Goal: Task Accomplishment & Management: Use online tool/utility

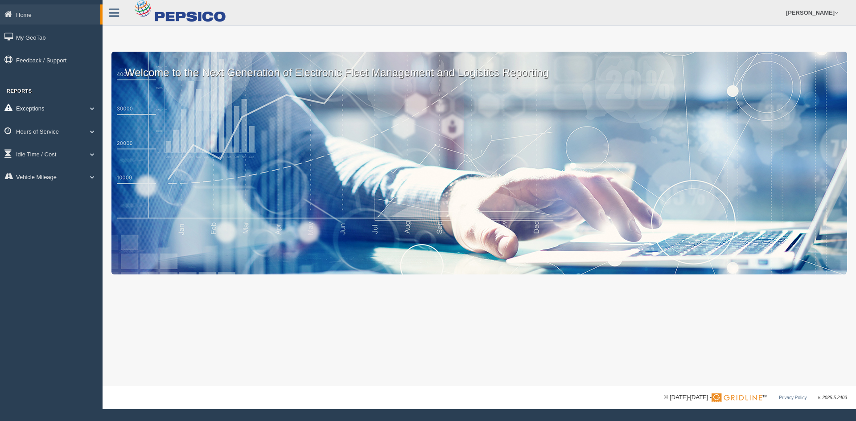
click at [64, 106] on link "Exceptions" at bounding box center [51, 108] width 102 height 20
click at [37, 198] on link "Hours of Service" at bounding box center [51, 194] width 102 height 20
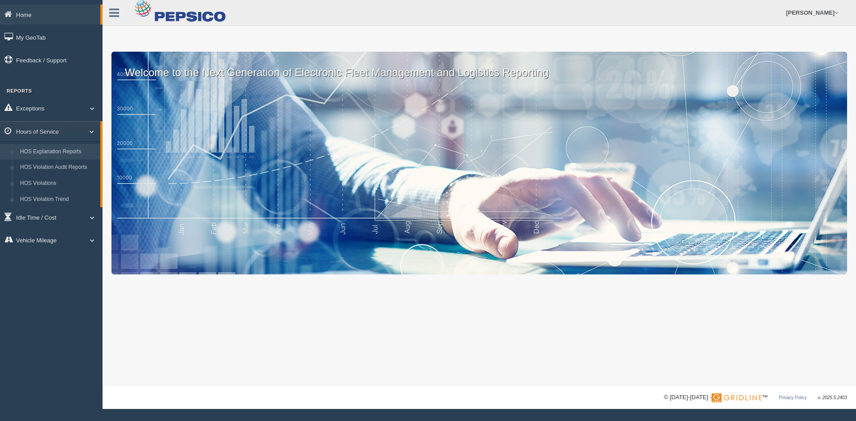
click at [61, 154] on link "HOS Explanation Reports" at bounding box center [58, 152] width 84 height 16
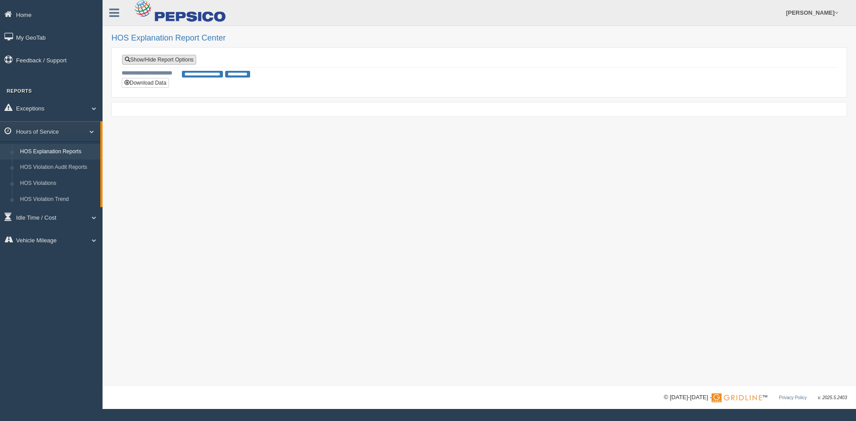
click at [173, 61] on link "Show/Hide Report Options" at bounding box center [159, 60] width 74 height 10
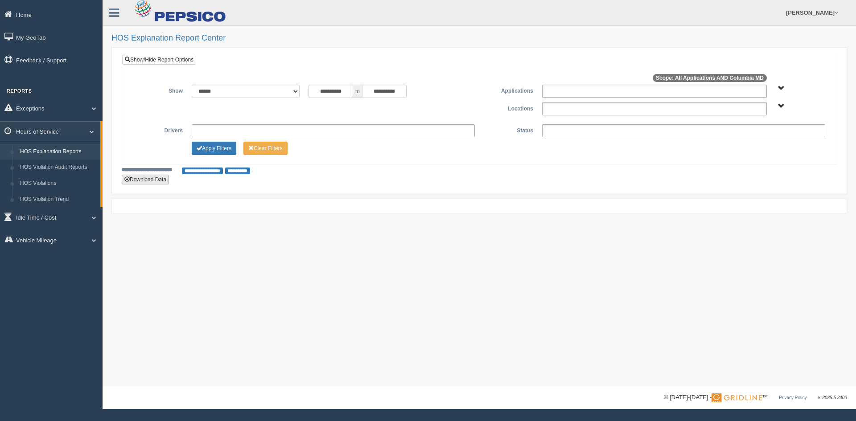
click at [145, 177] on button "Download Data" at bounding box center [145, 180] width 47 height 10
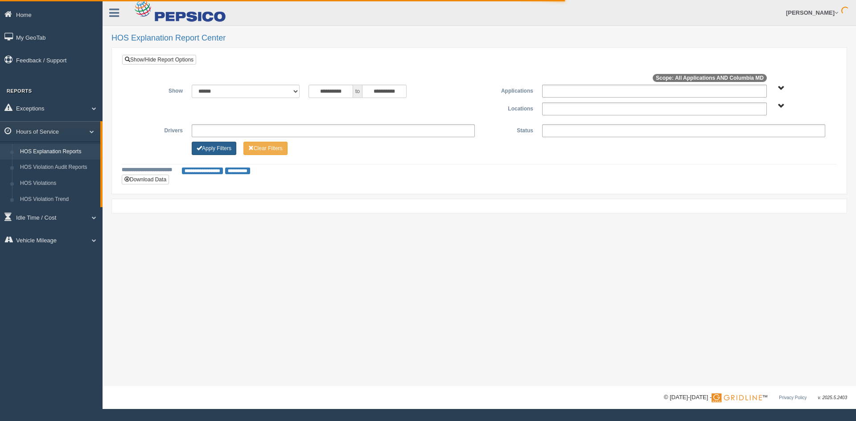
click at [230, 149] on button "Apply Filters" at bounding box center [214, 148] width 45 height 13
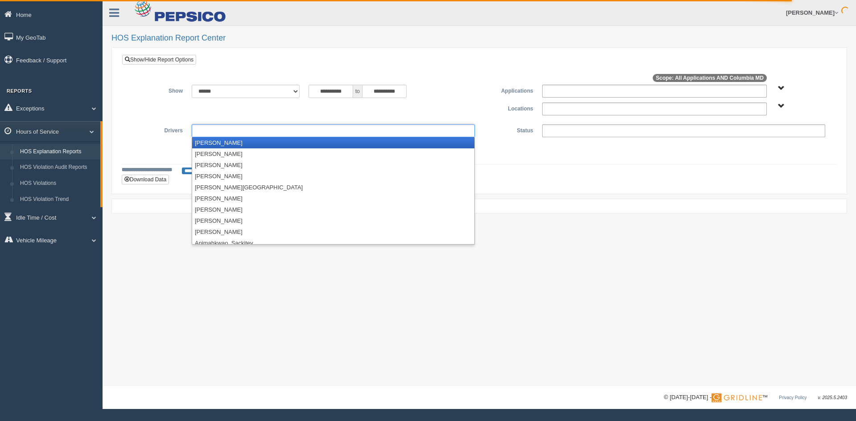
click at [297, 127] on ul at bounding box center [333, 130] width 283 height 13
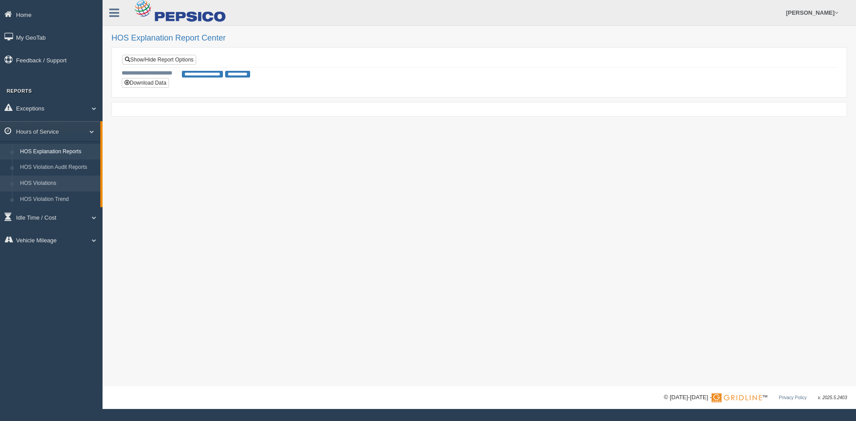
click at [43, 181] on link "HOS Violations" at bounding box center [58, 184] width 84 height 16
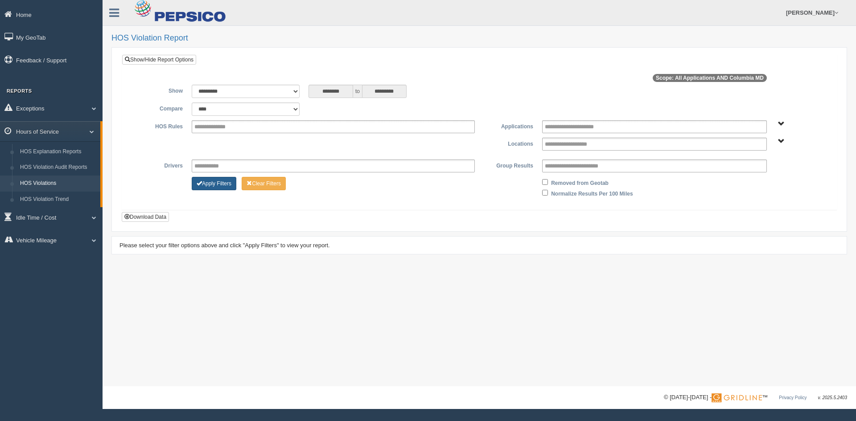
click at [223, 184] on button "Apply Filters" at bounding box center [214, 183] width 45 height 13
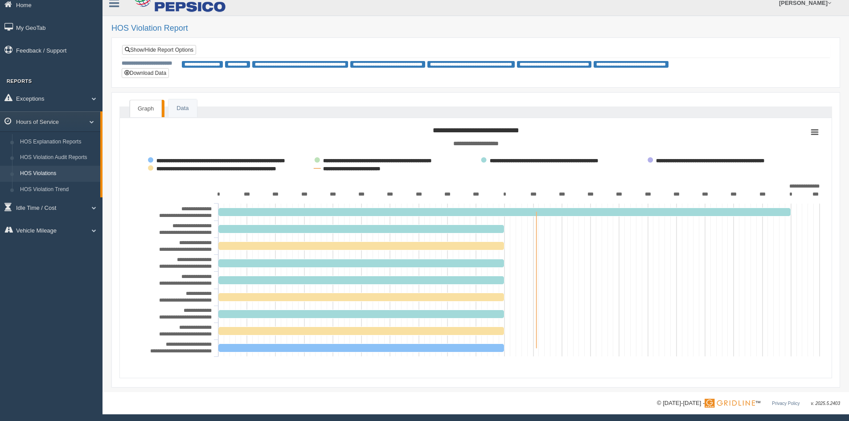
scroll to position [12, 0]
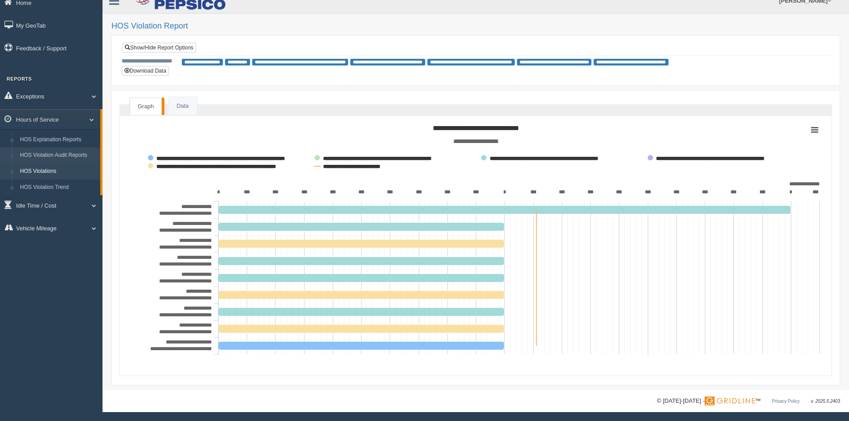
click at [66, 158] on link "HOS Violation Audit Reports" at bounding box center [58, 155] width 84 height 16
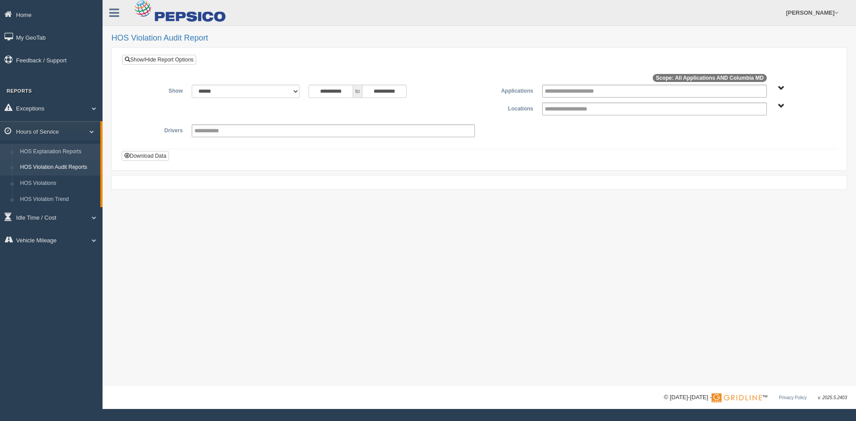
click at [43, 149] on link "HOS Explanation Reports" at bounding box center [58, 152] width 84 height 16
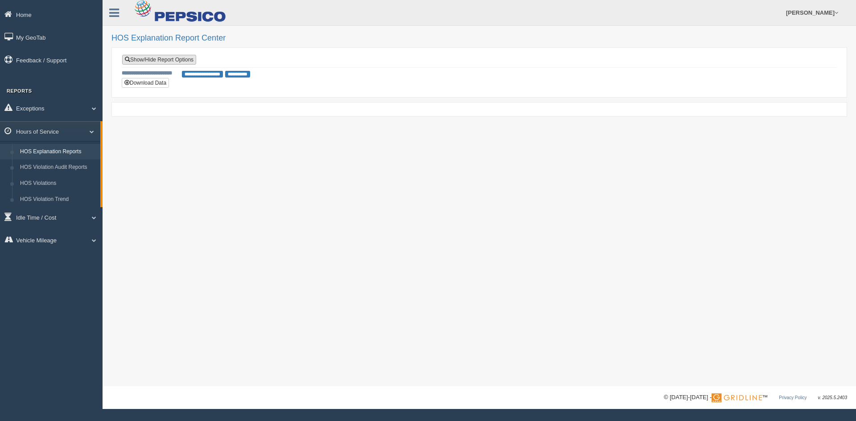
click at [177, 60] on link "Show/Hide Report Options" at bounding box center [159, 60] width 74 height 10
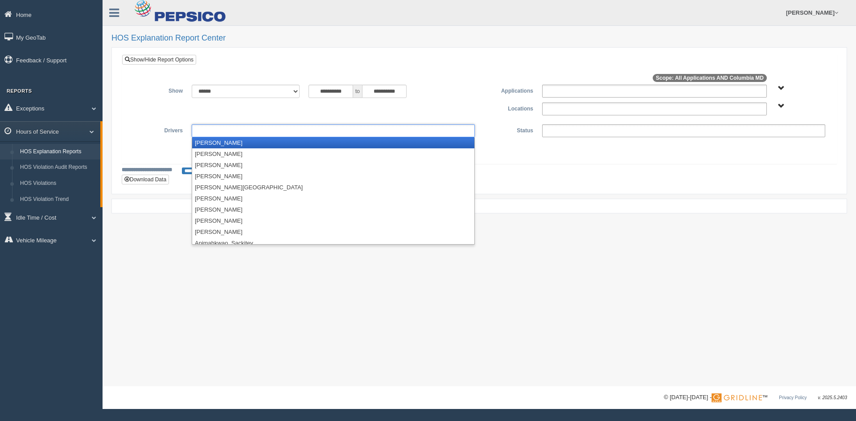
click at [230, 126] on ul at bounding box center [333, 130] width 283 height 13
click at [358, 129] on ul at bounding box center [333, 130] width 283 height 13
click at [634, 187] on div "**********" at bounding box center [478, 121] width 719 height 135
type input "**********"
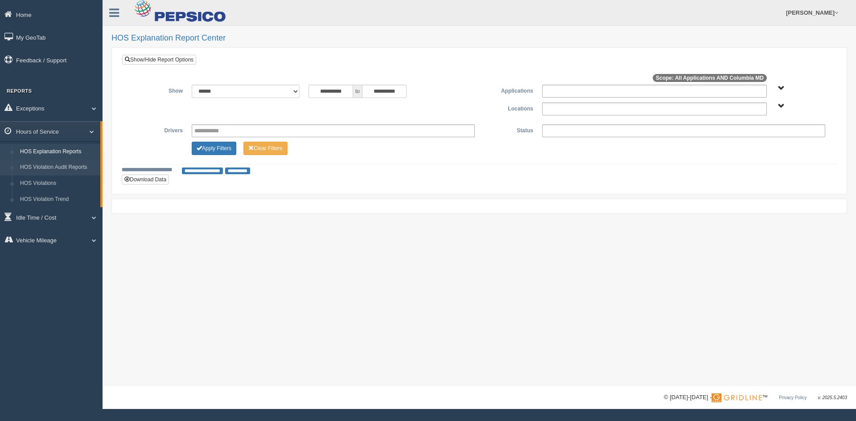
click at [69, 168] on link "HOS Violation Audit Reports" at bounding box center [58, 168] width 84 height 16
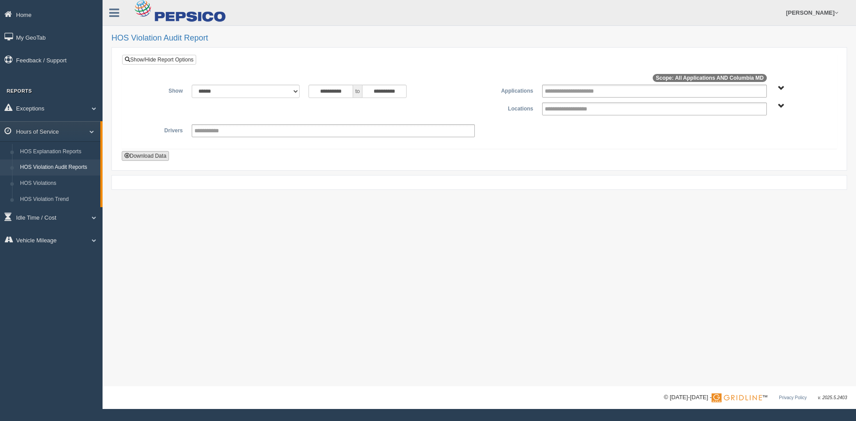
click at [163, 159] on button "Download Data" at bounding box center [145, 156] width 47 height 10
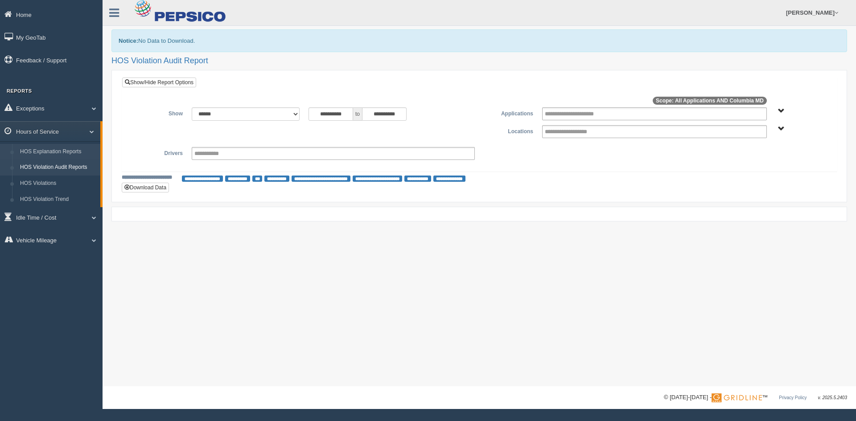
click at [80, 154] on link "HOS Explanation Reports" at bounding box center [58, 152] width 84 height 16
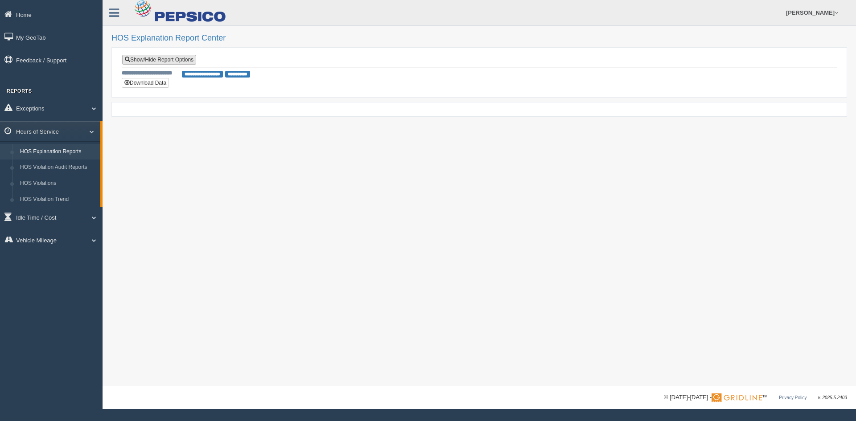
click at [136, 56] on link "Show/Hide Report Options" at bounding box center [159, 60] width 74 height 10
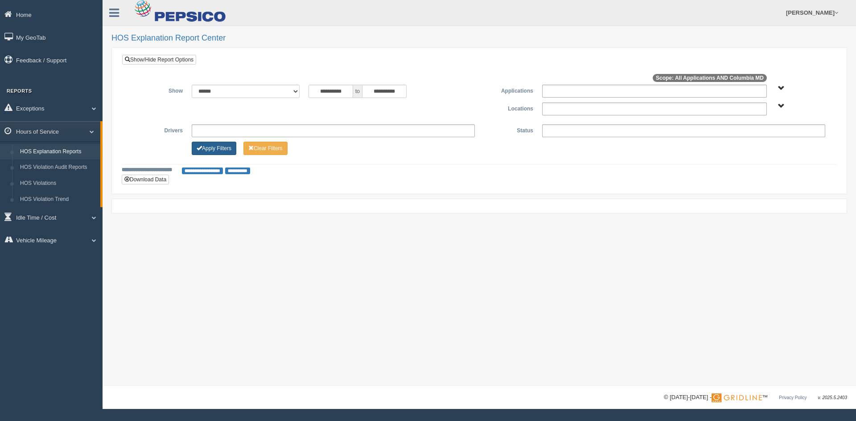
click at [209, 148] on button "Apply Filters" at bounding box center [214, 148] width 45 height 13
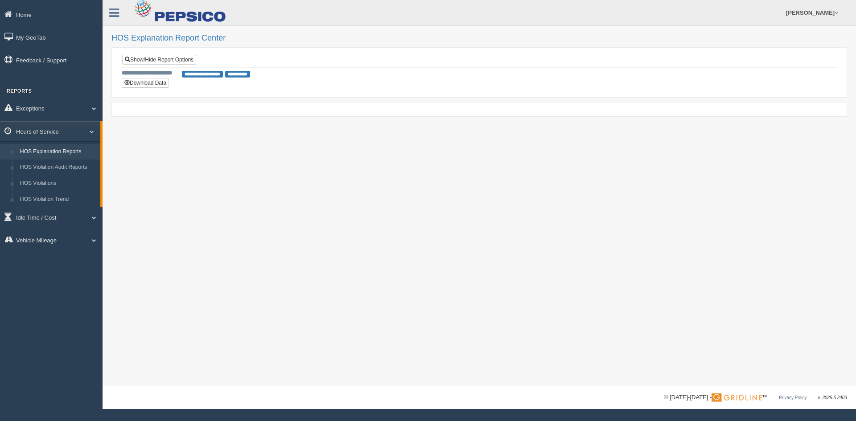
click at [194, 76] on span "**********" at bounding box center [202, 74] width 41 height 7
click at [46, 152] on link "HOS Explanation Reports" at bounding box center [58, 152] width 84 height 16
